Goal: Information Seeking & Learning: Learn about a topic

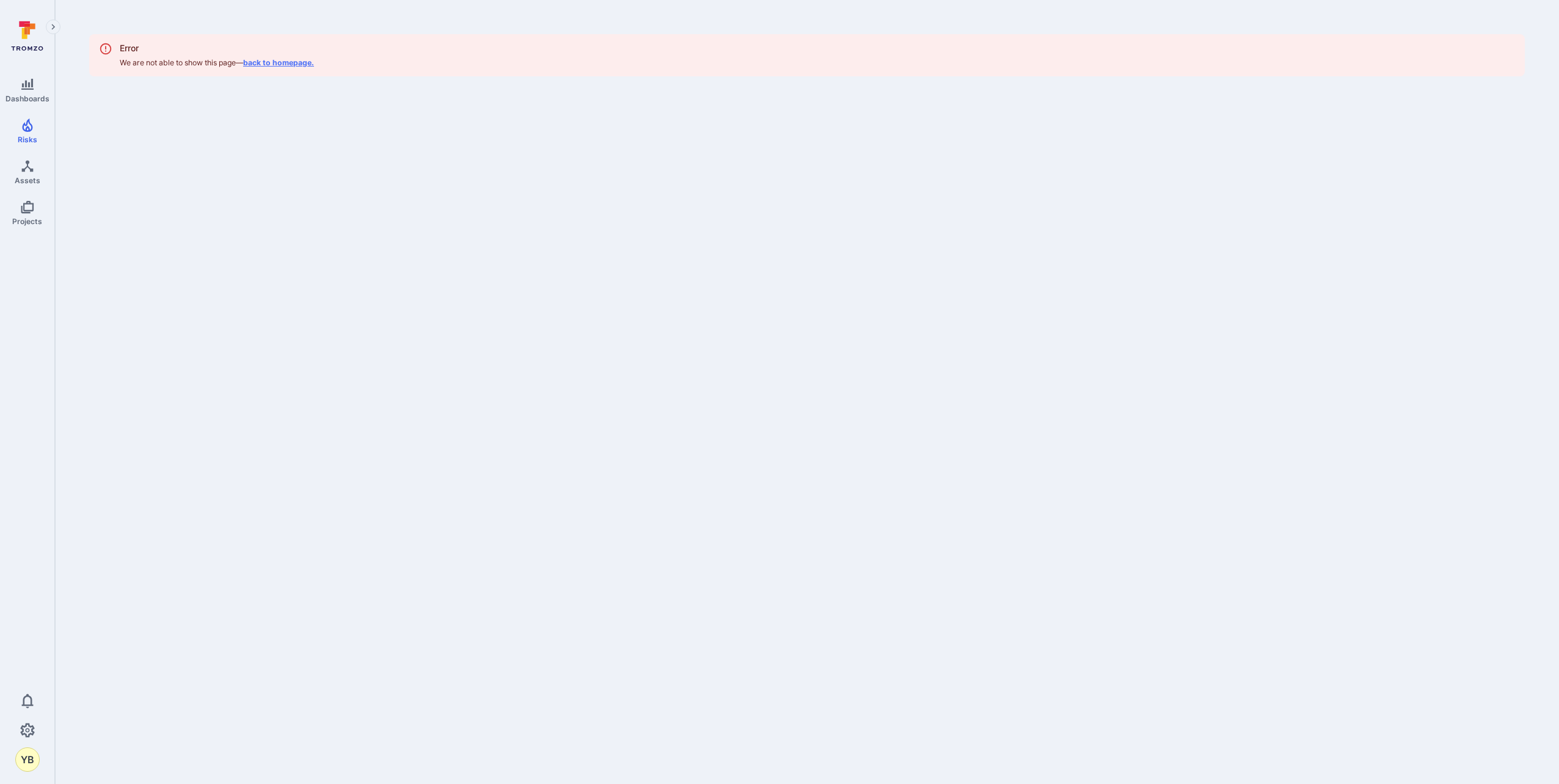
click at [293, 63] on link "back to homepage." at bounding box center [278, 63] width 71 height 9
drag, startPoint x: 126, startPoint y: 60, endPoint x: 257, endPoint y: 60, distance: 131.0
click at [258, 60] on div "Error We are not able to show this page — back to homepage." at bounding box center [217, 55] width 194 height 35
click at [52, 27] on icon "Expand navigation menu" at bounding box center [53, 27] width 8 height 11
click at [115, 56] on link "Vulnerabilities" at bounding box center [140, 56] width 152 height 24
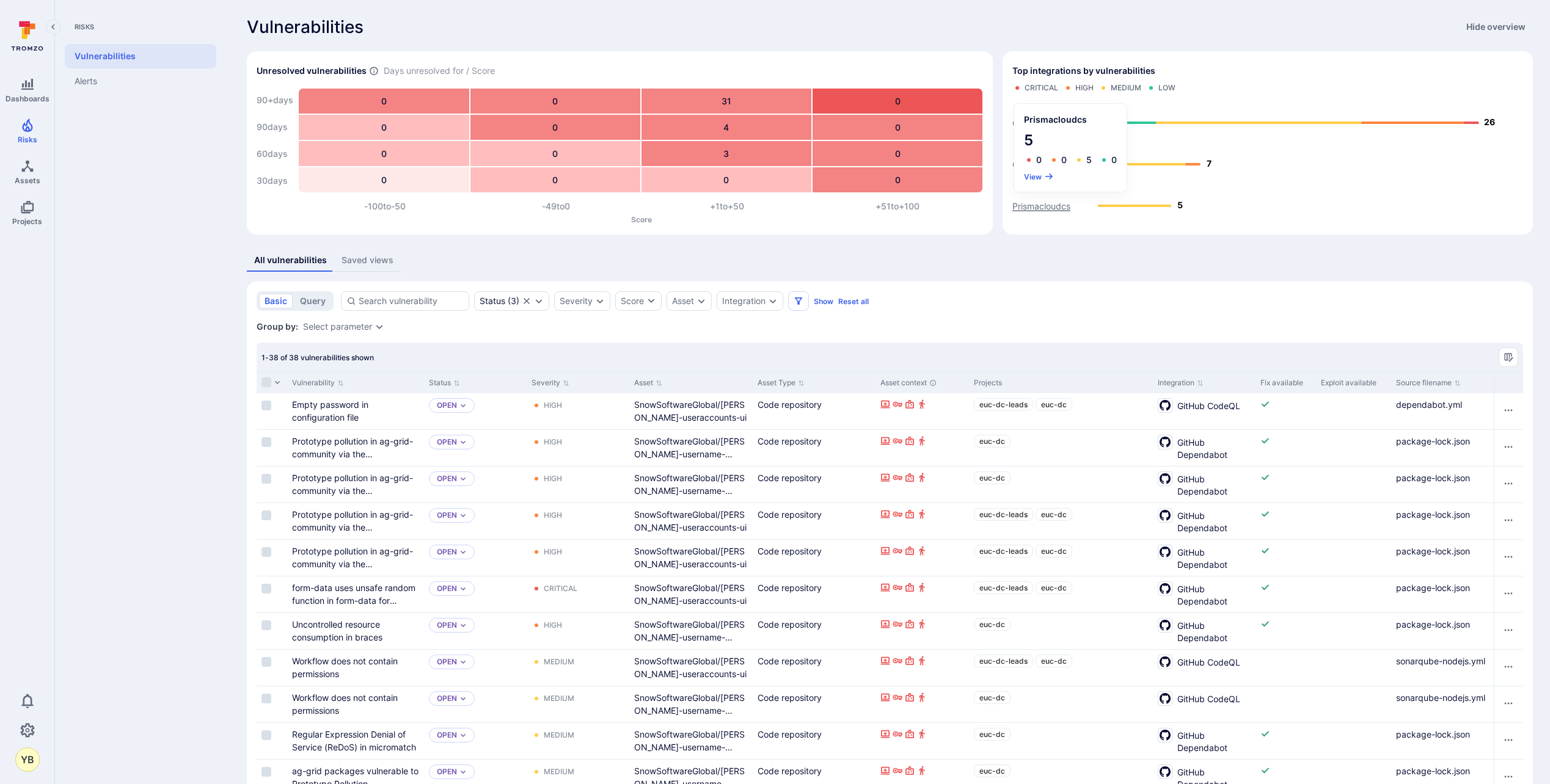
click at [1046, 208] on text "Prismacloudcs" at bounding box center [1041, 206] width 58 height 11
click at [386, 302] on input at bounding box center [411, 301] width 105 height 12
paste input "Extender"
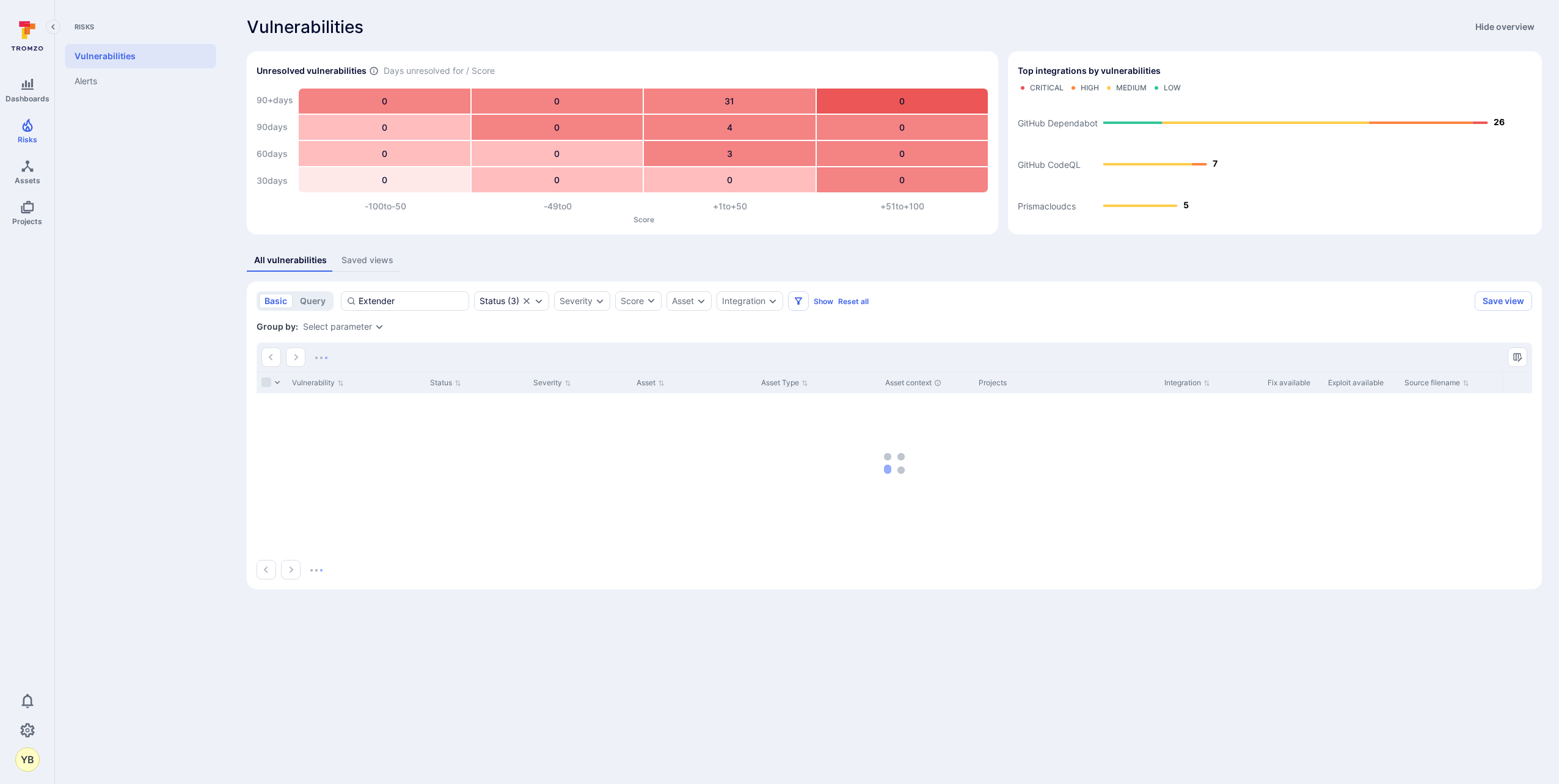
type input "Extender"
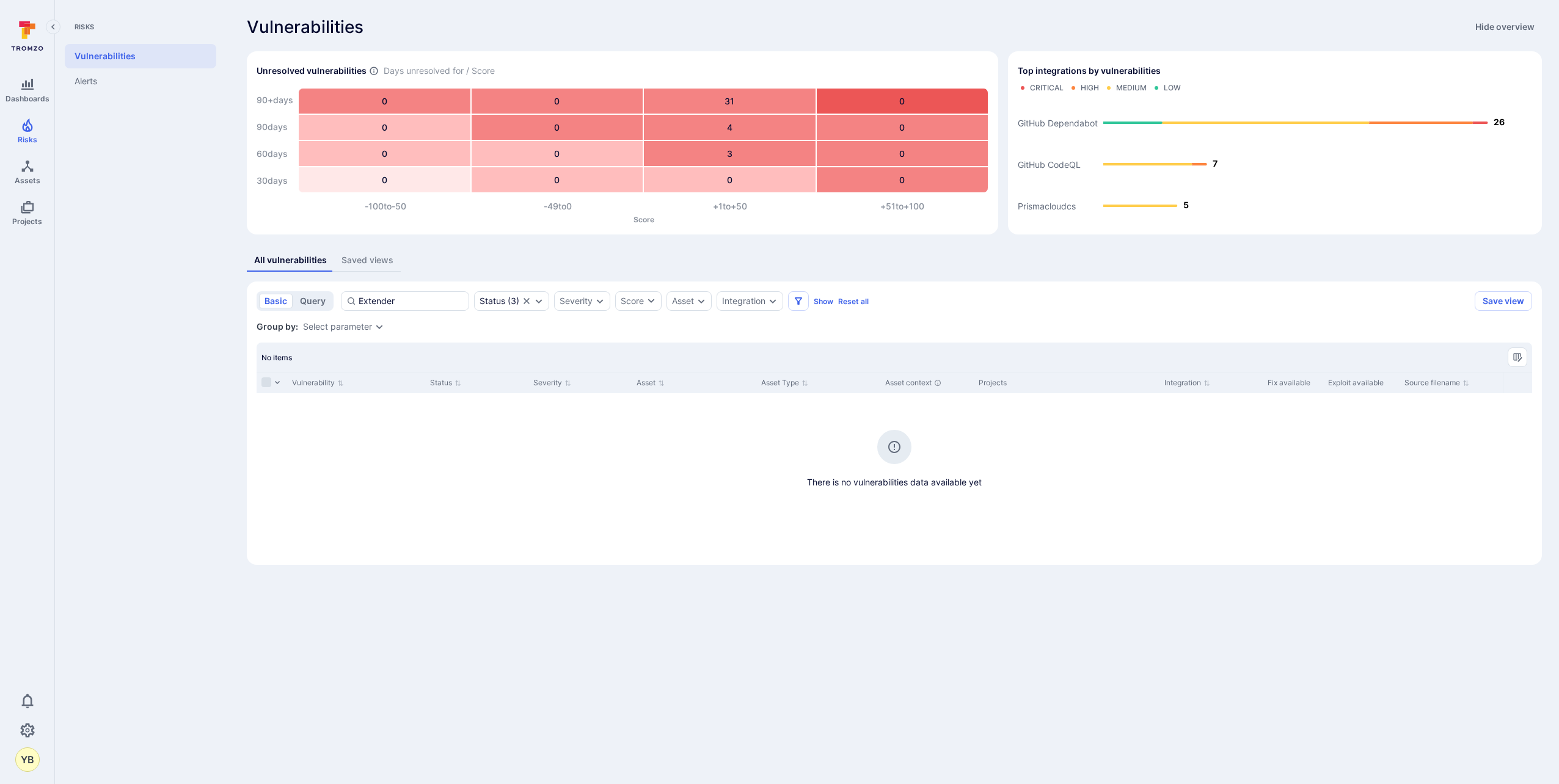
drag, startPoint x: 406, startPoint y: 303, endPoint x: 300, endPoint y: 294, distance: 106.4
click at [300, 294] on div "basic query Extender Status ( 3 ) Severity Score Asset Integration Show Reset a…" at bounding box center [863, 301] width 1213 height 20
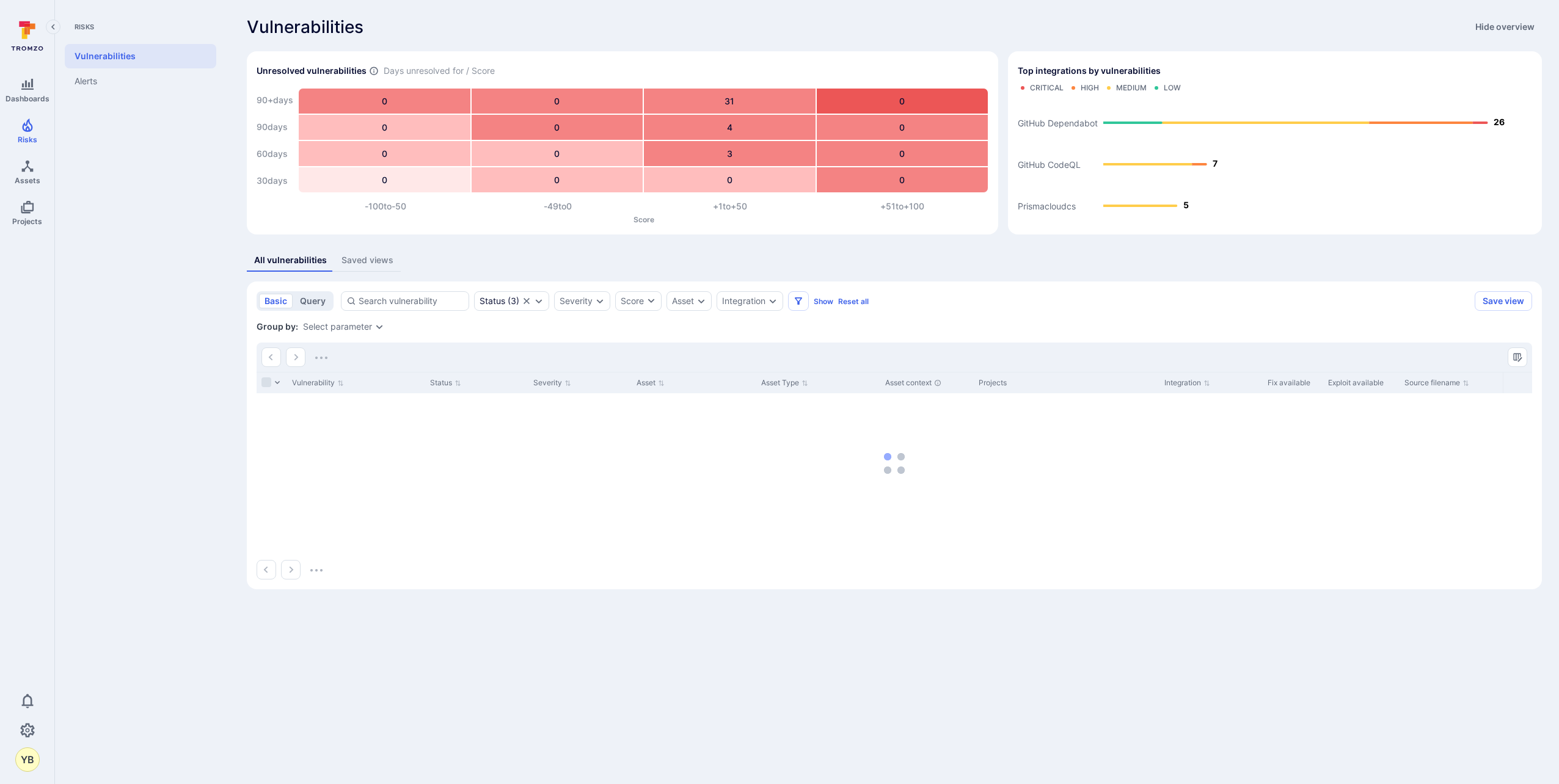
click at [315, 303] on button "query" at bounding box center [312, 300] width 37 height 14
click at [473, 305] on textarea "Intelligence Graph search area" at bounding box center [941, 301] width 1161 height 12
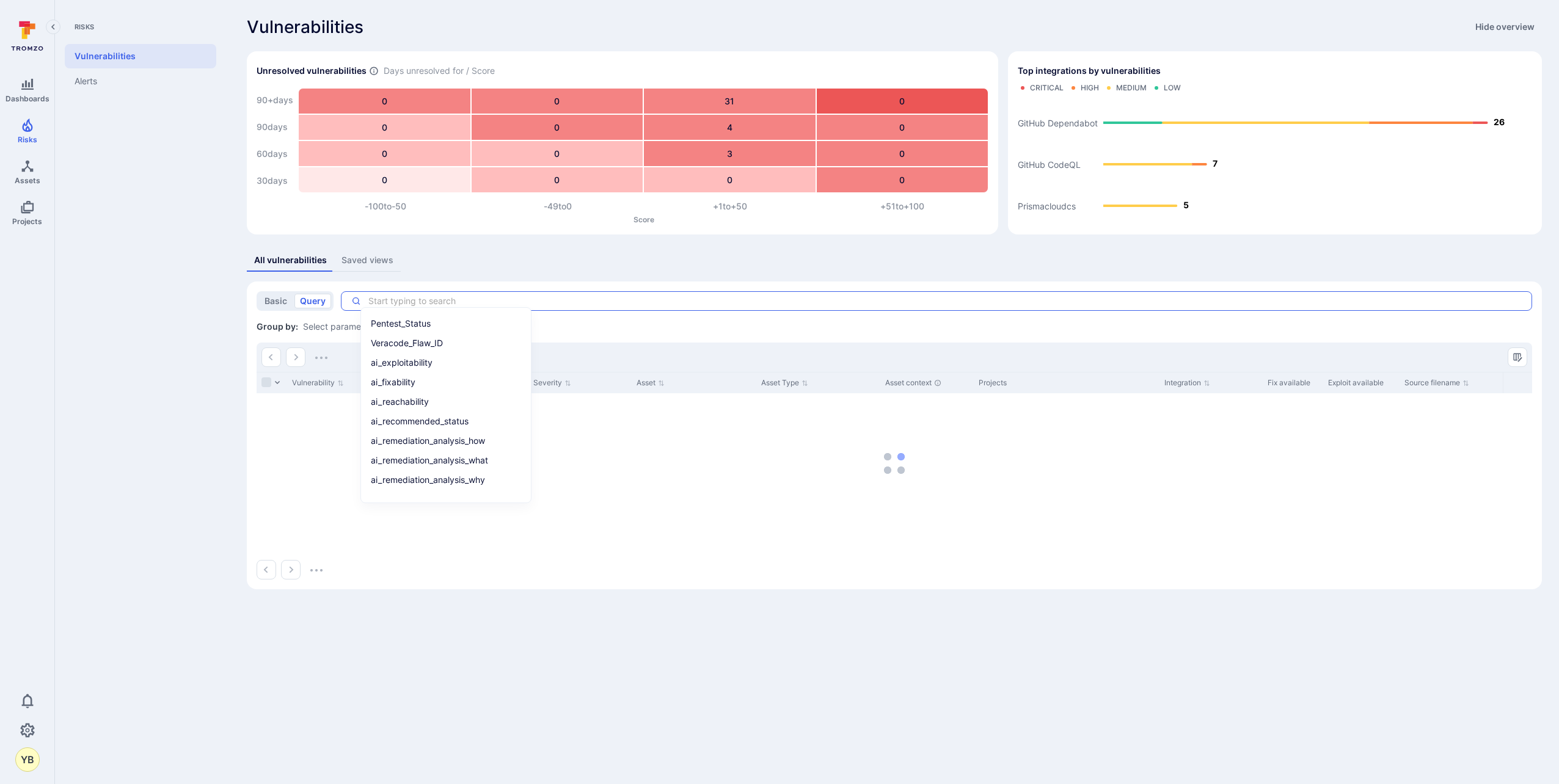
paste textarea "Extender"
type textarea "Extender"
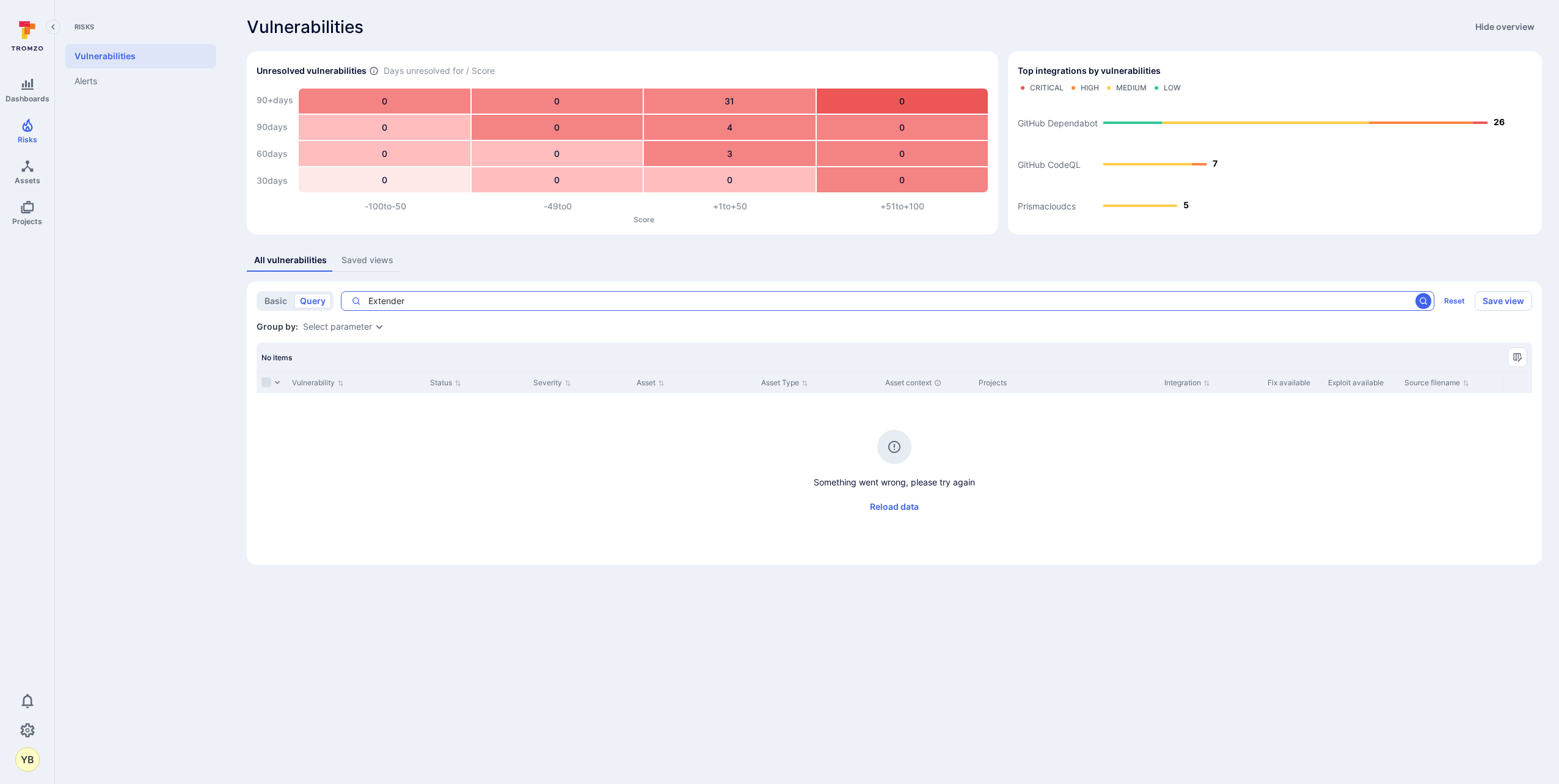
drag, startPoint x: 466, startPoint y: 300, endPoint x: 343, endPoint y: 287, distance: 123.7
click at [343, 287] on section "basic query Extender x ​ Reset Save view Search condition : Extender Group by: …" at bounding box center [894, 423] width 1295 height 284
click at [287, 447] on div "Something went wrong, please try again Reload data" at bounding box center [894, 455] width 1275 height 124
click at [275, 297] on button "basic" at bounding box center [275, 300] width 34 height 14
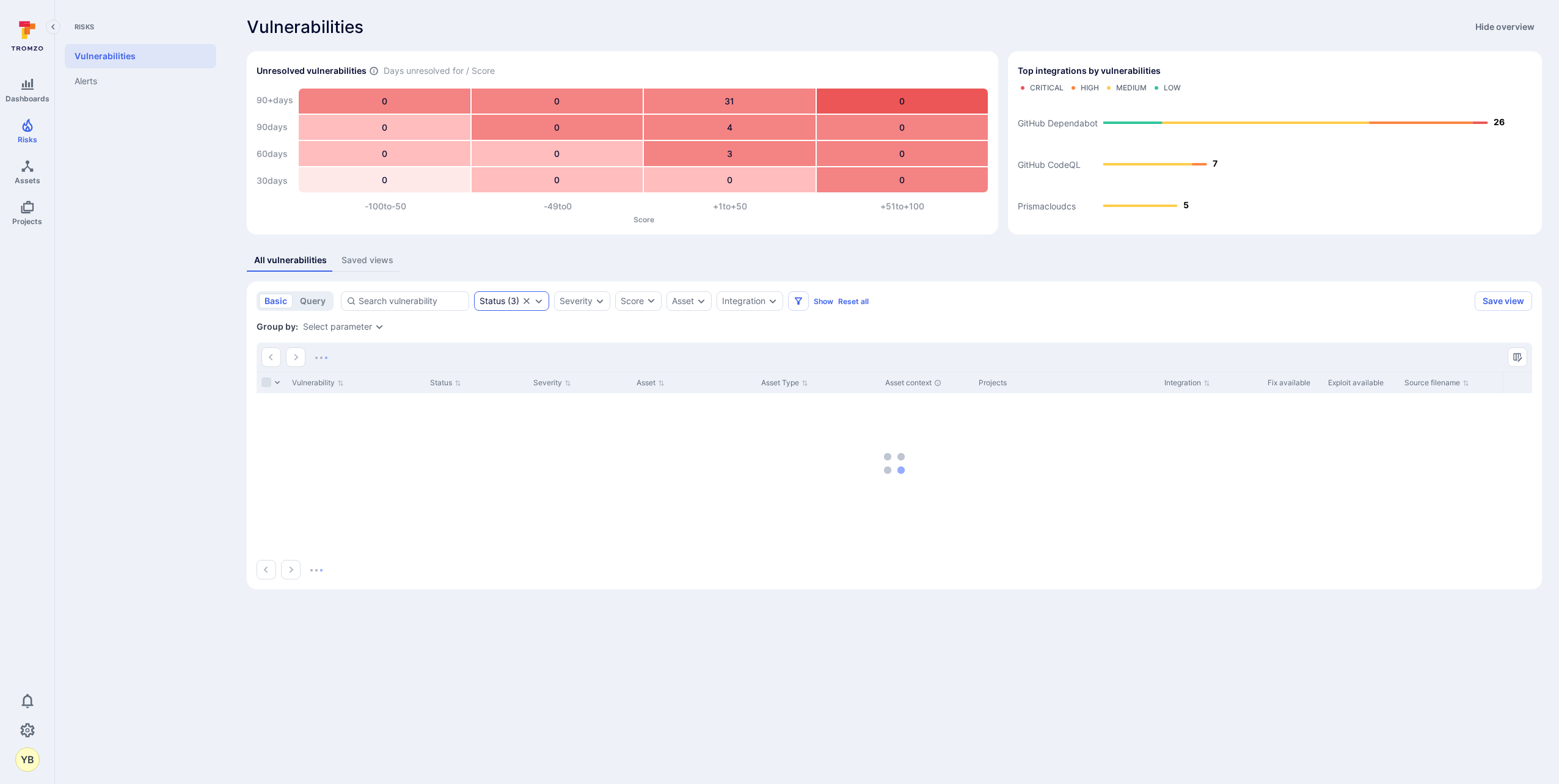
click at [529, 300] on icon "Clear selection" at bounding box center [526, 301] width 10 height 10
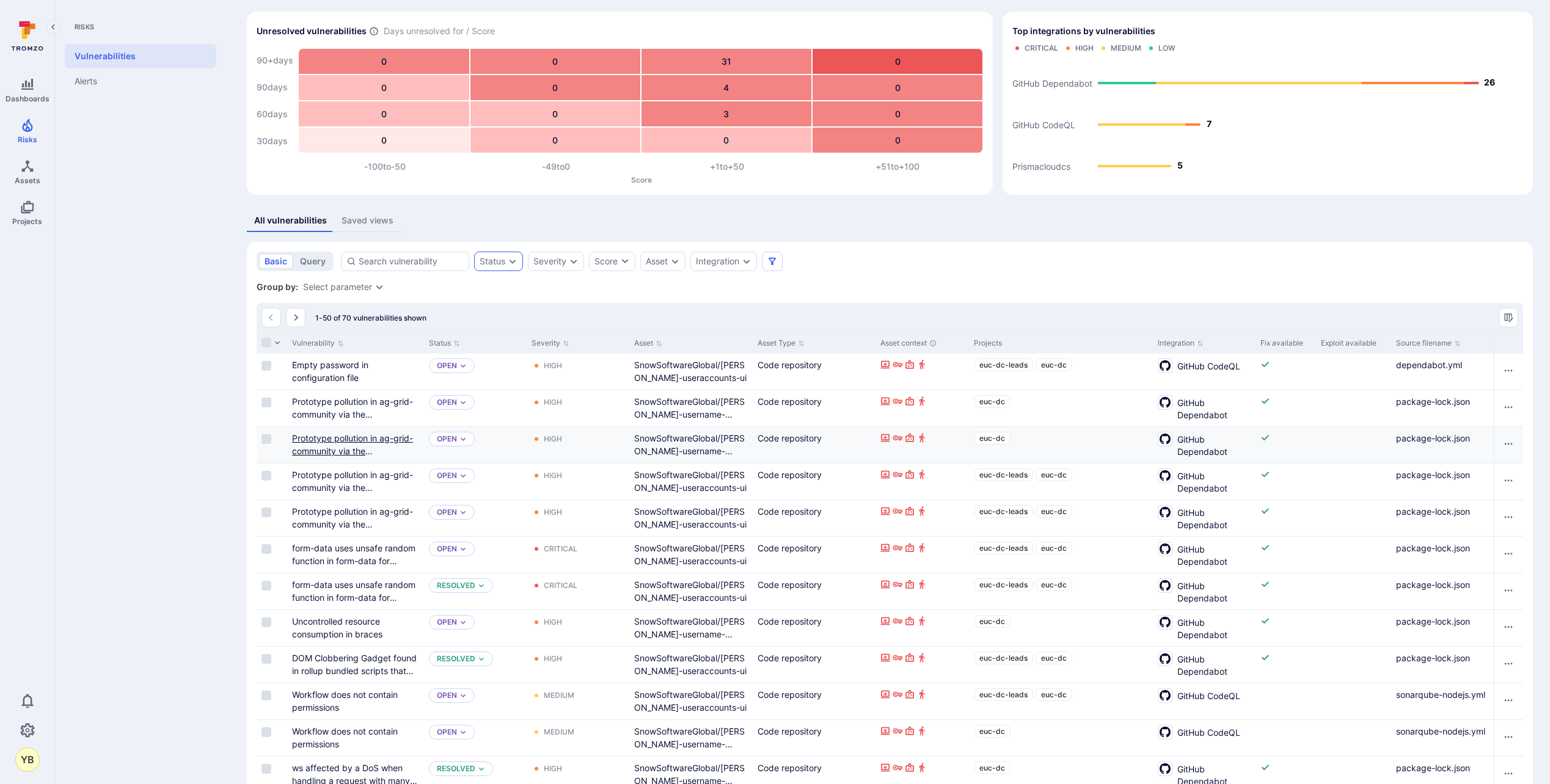
scroll to position [61, 0]
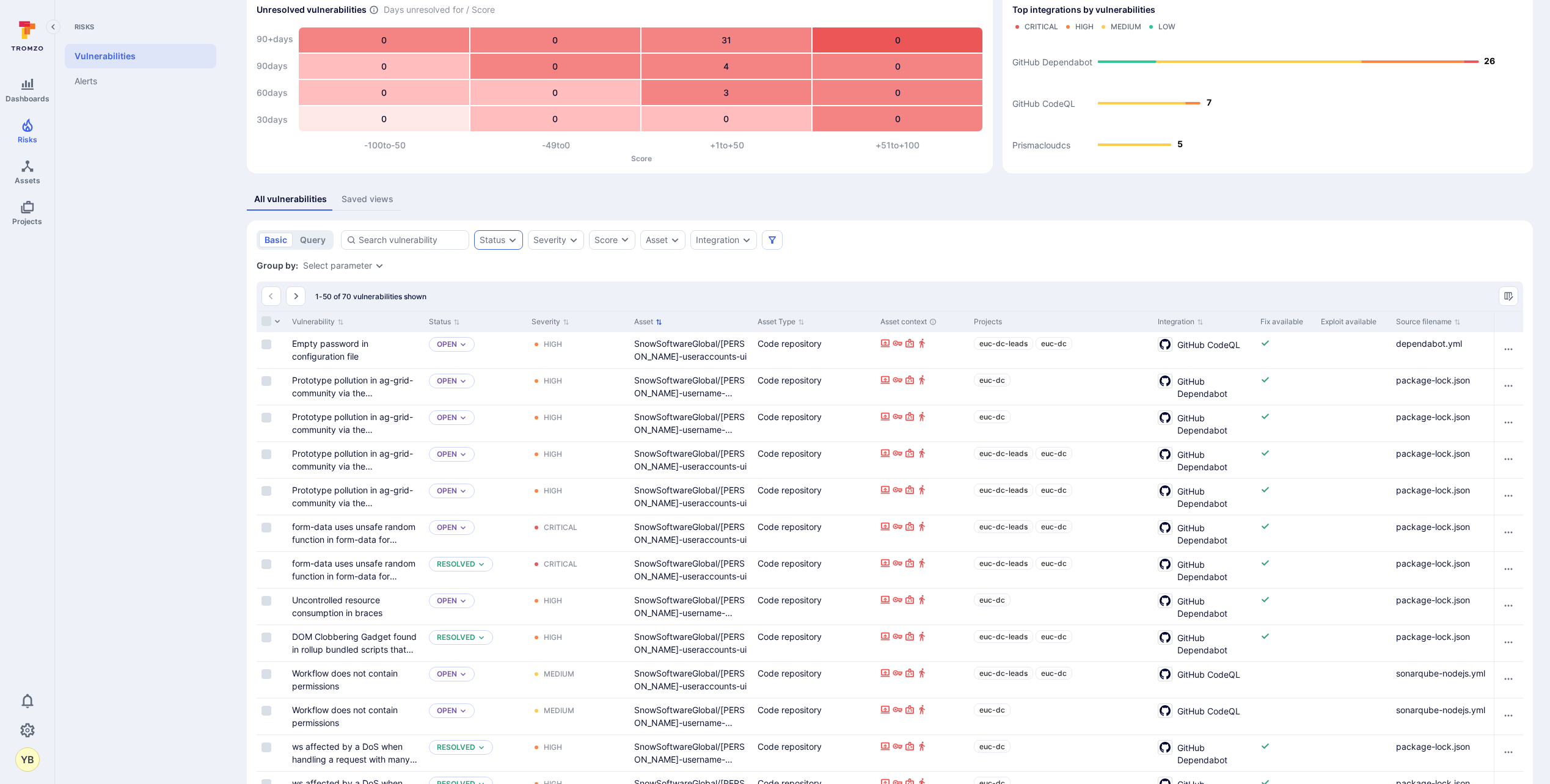
click at [643, 320] on button "Asset" at bounding box center [647, 321] width 28 height 10
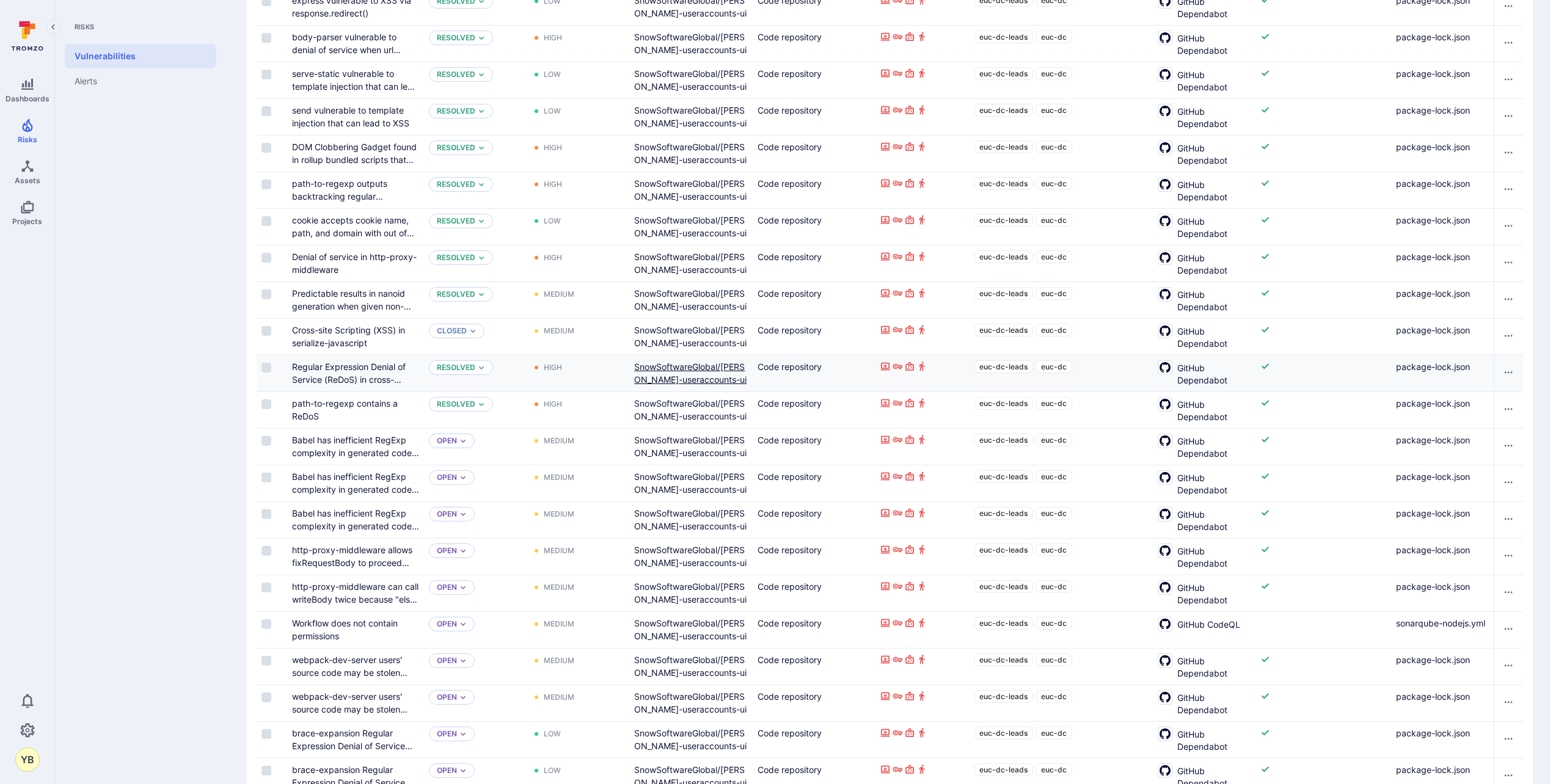
scroll to position [1493, 0]
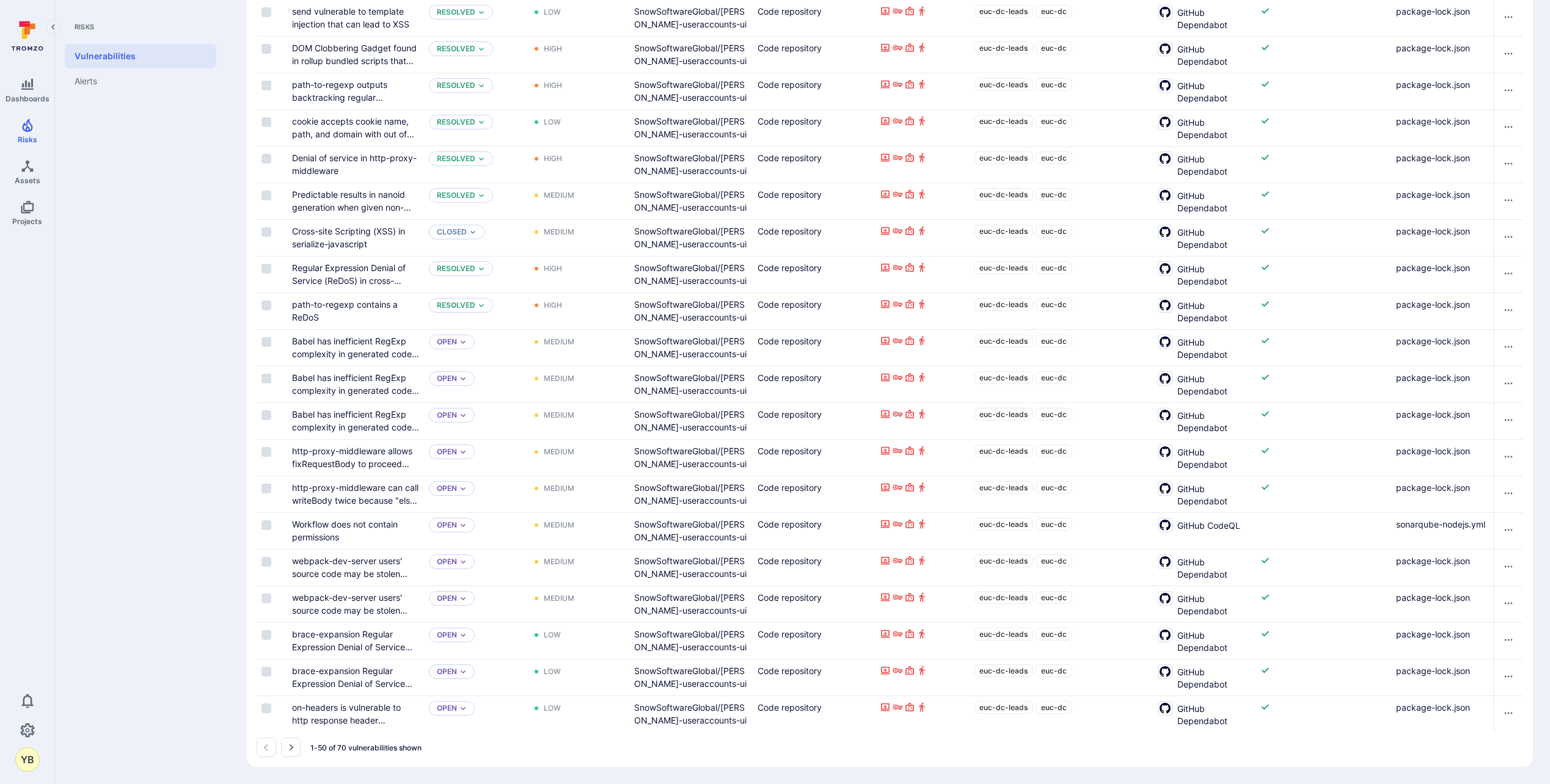
drag, startPoint x: 288, startPoint y: 747, endPoint x: 711, endPoint y: 596, distance: 449.1
click at [288, 747] on icon "Go to the next page" at bounding box center [291, 747] width 10 height 10
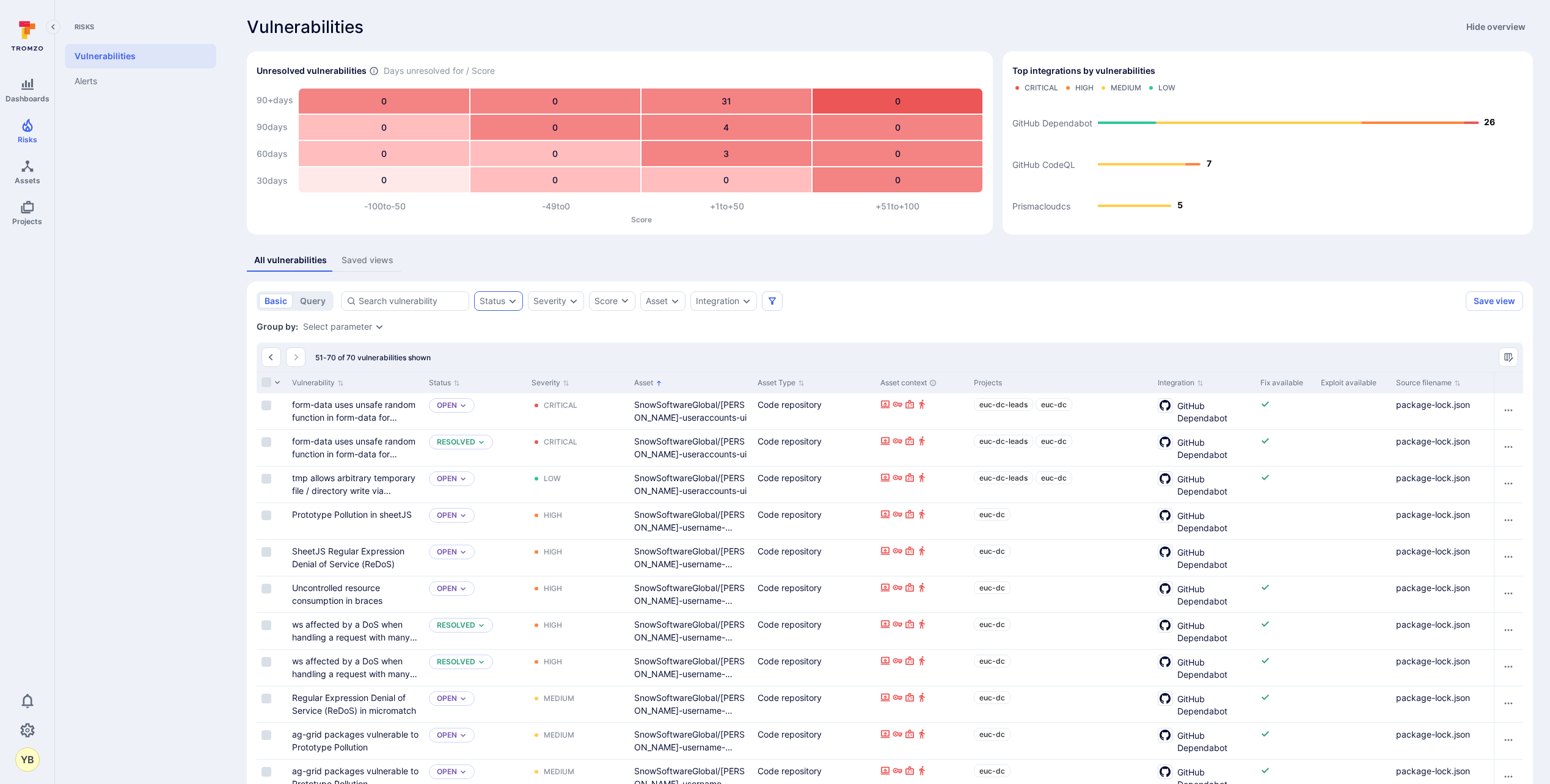
click at [194, 152] on div "Risks Vulnerabilities Alerts" at bounding box center [143, 392] width 176 height 784
click at [28, 85] on icon "Dashboards" at bounding box center [27, 84] width 12 height 11
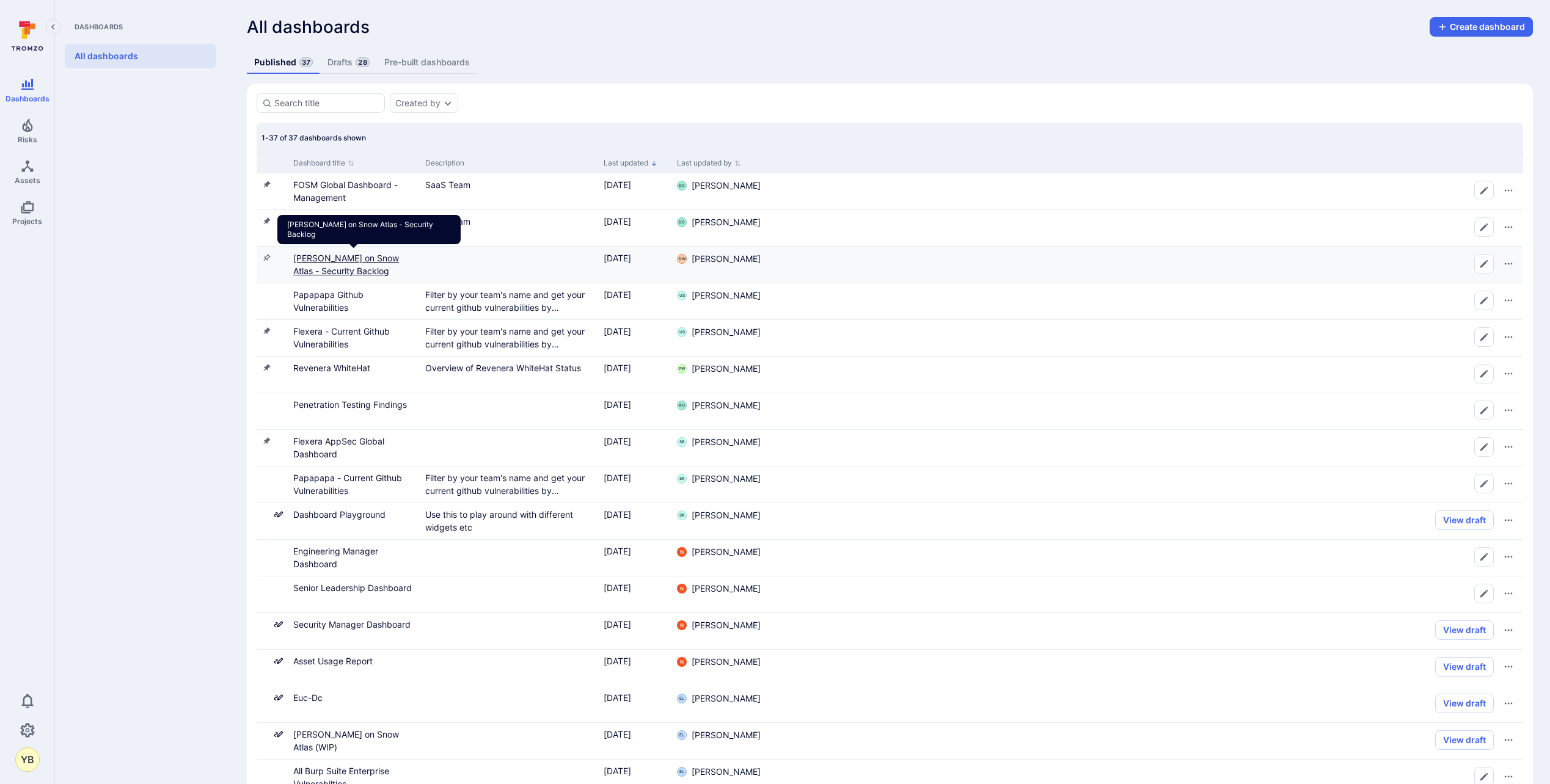
click at [328, 256] on link "[PERSON_NAME] on Snow Atlas - Security Backlog" at bounding box center [346, 264] width 106 height 23
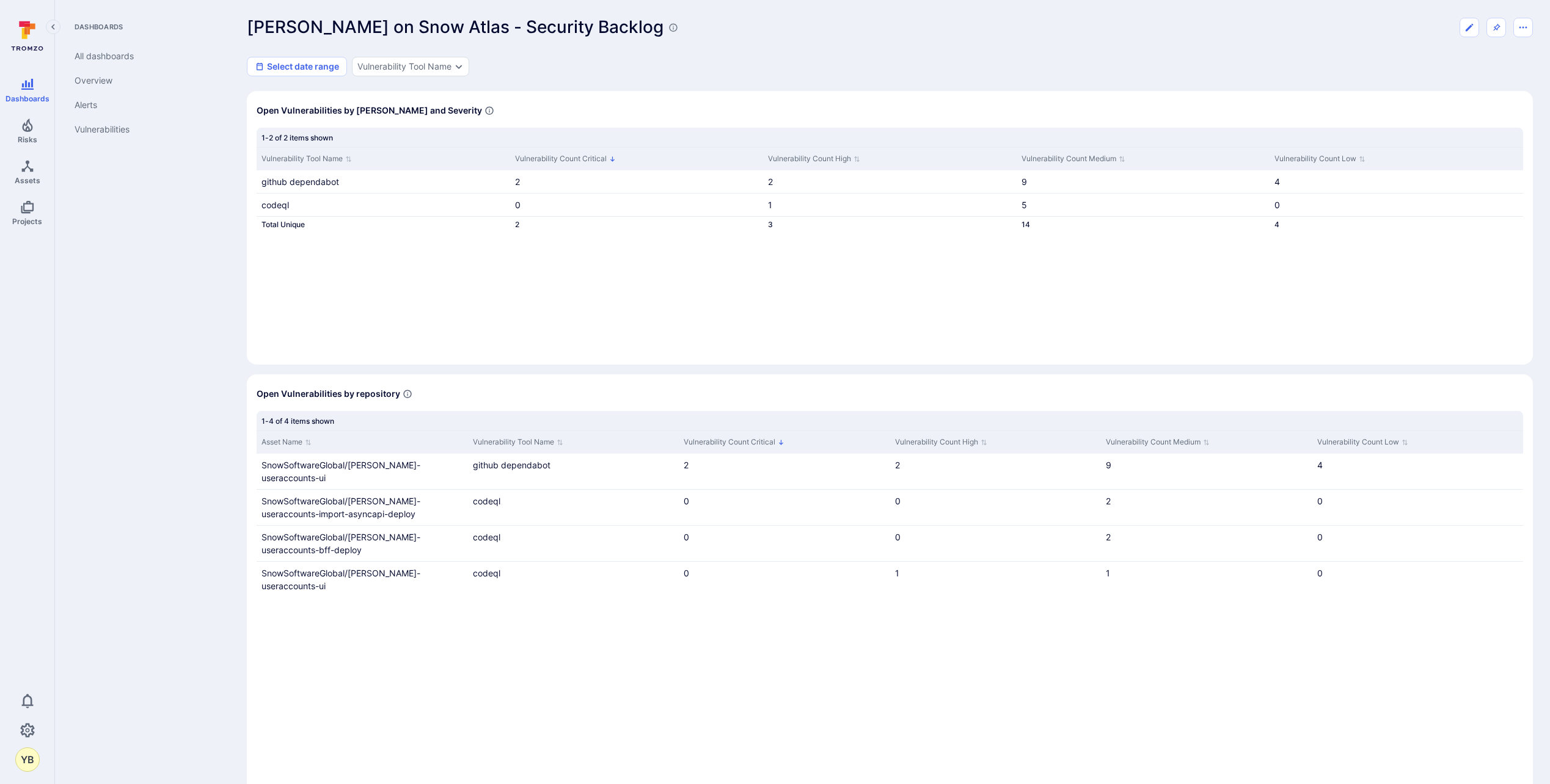
click at [181, 230] on div "Dashboards All dashboards Overview Alerts Vulnerabilities" at bounding box center [143, 392] width 176 height 784
click at [87, 79] on link "Overview" at bounding box center [140, 81] width 152 height 24
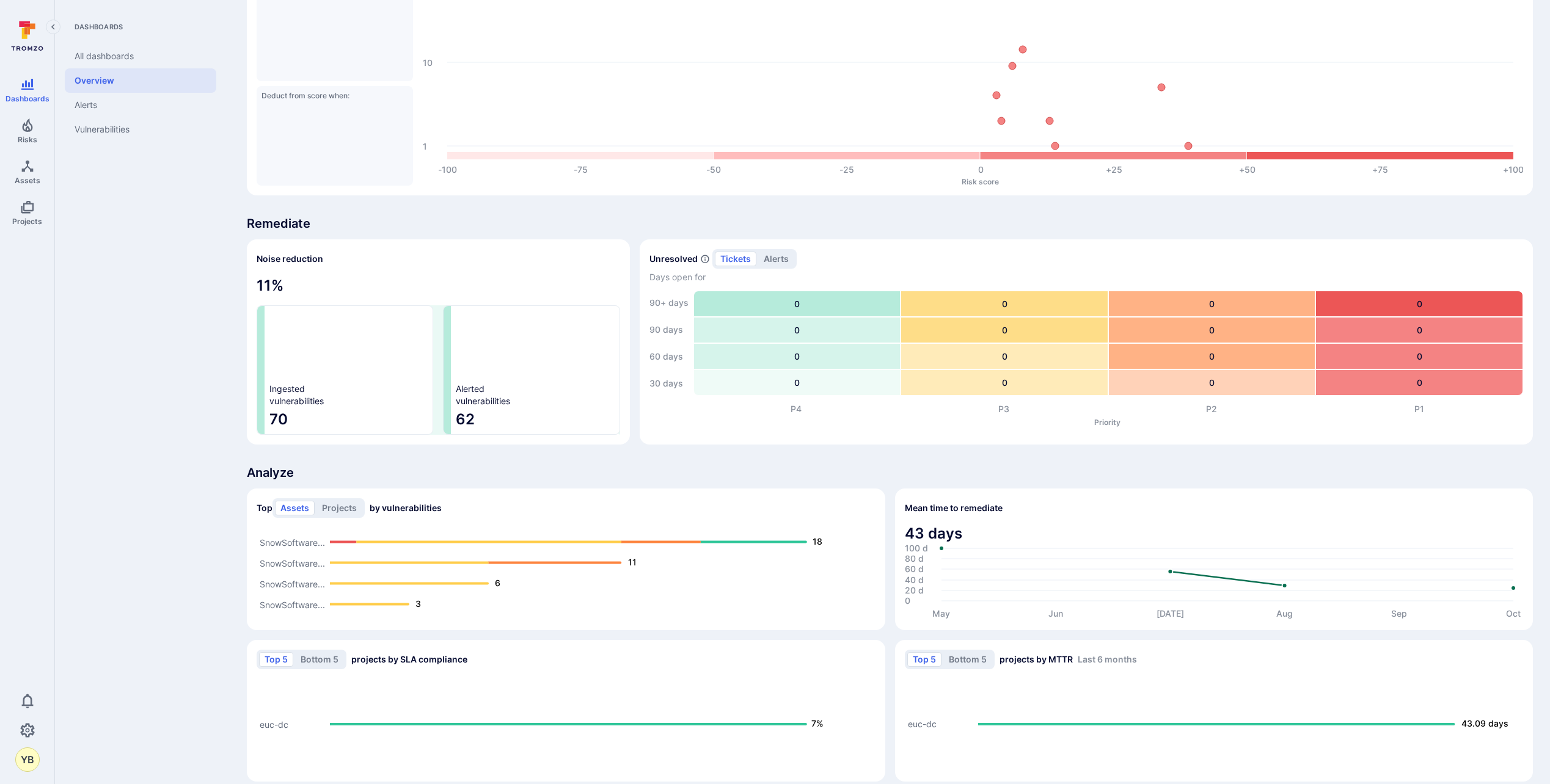
scroll to position [481, 0]
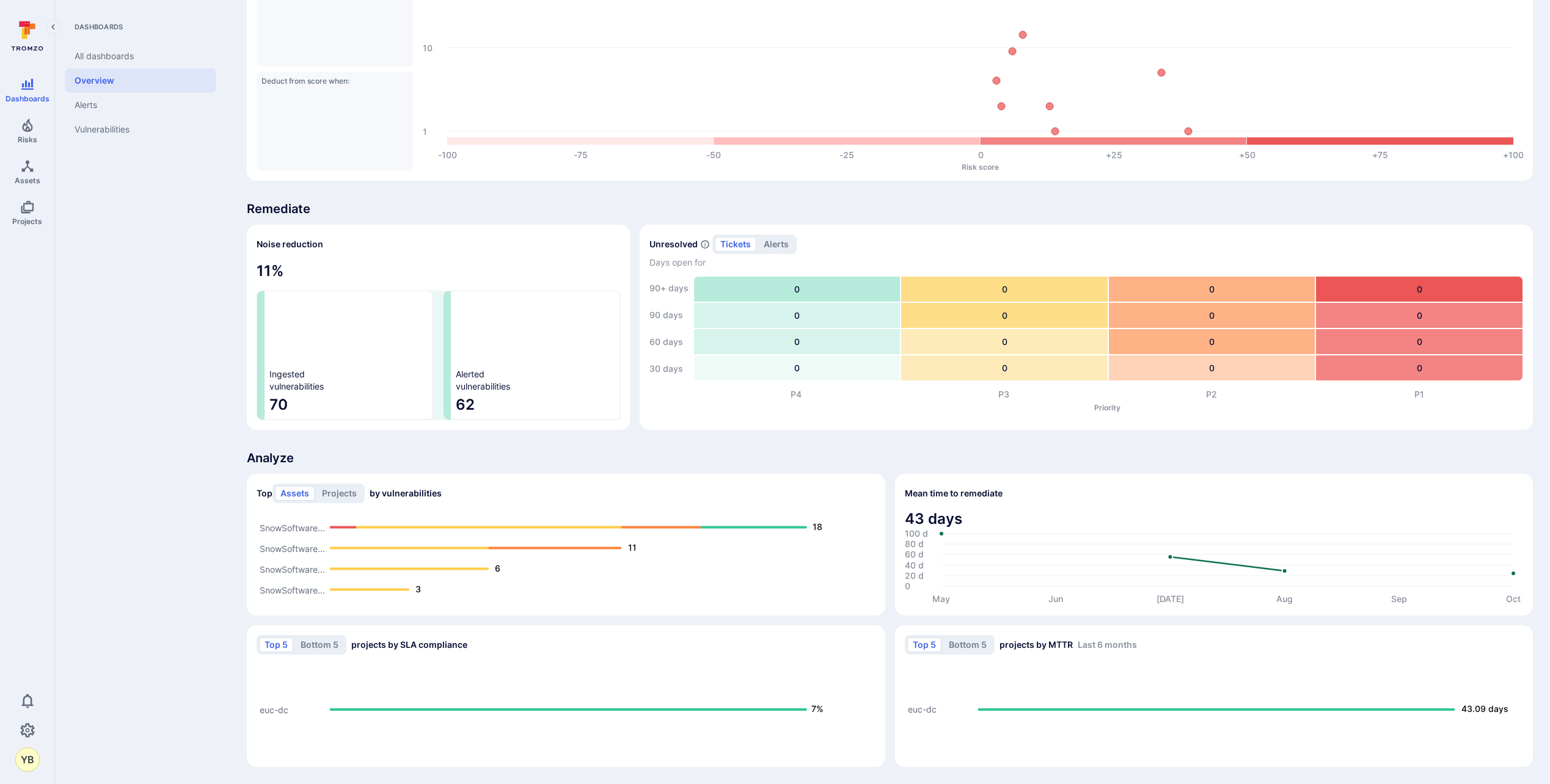
click at [161, 346] on div "Dashboards All dashboards Overview Alerts Vulnerabilities" at bounding box center [143, 392] width 176 height 784
